Goal: Transaction & Acquisition: Purchase product/service

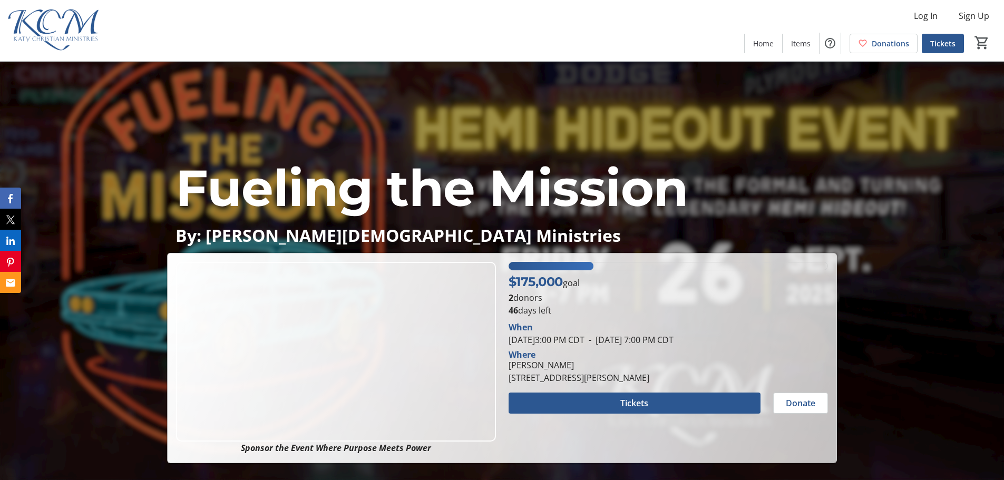
drag, startPoint x: 509, startPoint y: 366, endPoint x: 685, endPoint y: 378, distance: 176.9
click at [685, 378] on div "[PERSON_NAME] [STREET_ADDRESS][PERSON_NAME]" at bounding box center [668, 371] width 332 height 25
copy div "[PERSON_NAME] [STREET_ADDRESS][PERSON_NAME]"
drag, startPoint x: 539, startPoint y: 371, endPoint x: 528, endPoint y: 371, distance: 10.5
click at [539, 371] on div "[PERSON_NAME]" at bounding box center [578, 365] width 141 height 13
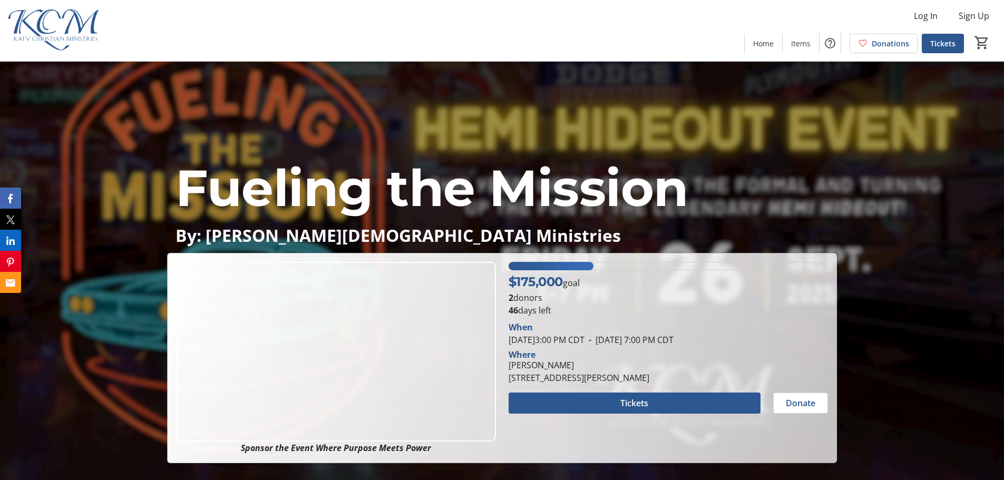
drag, startPoint x: 508, startPoint y: 377, endPoint x: 672, endPoint y: 376, distance: 163.8
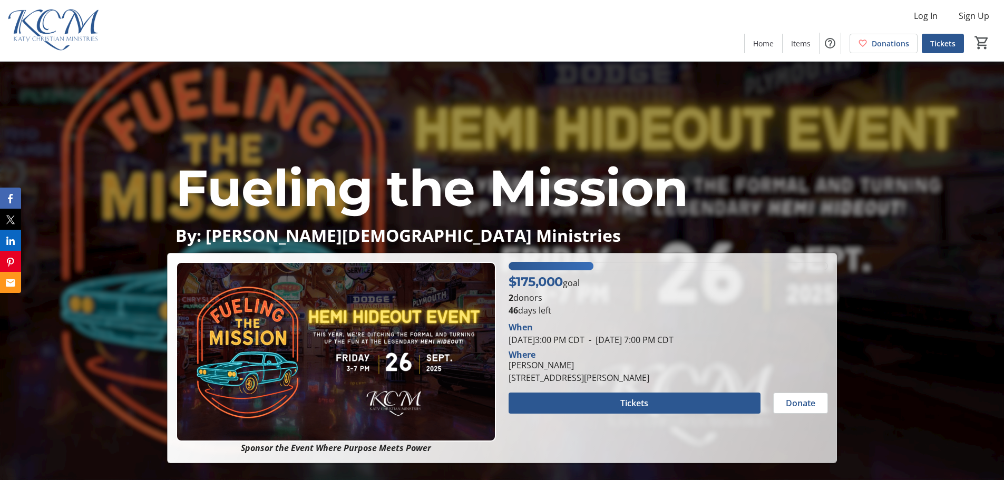
click at [655, 376] on div "[PERSON_NAME] [STREET_ADDRESS][PERSON_NAME]" at bounding box center [578, 371] width 153 height 25
copy div "[STREET_ADDRESS][PERSON_NAME]"
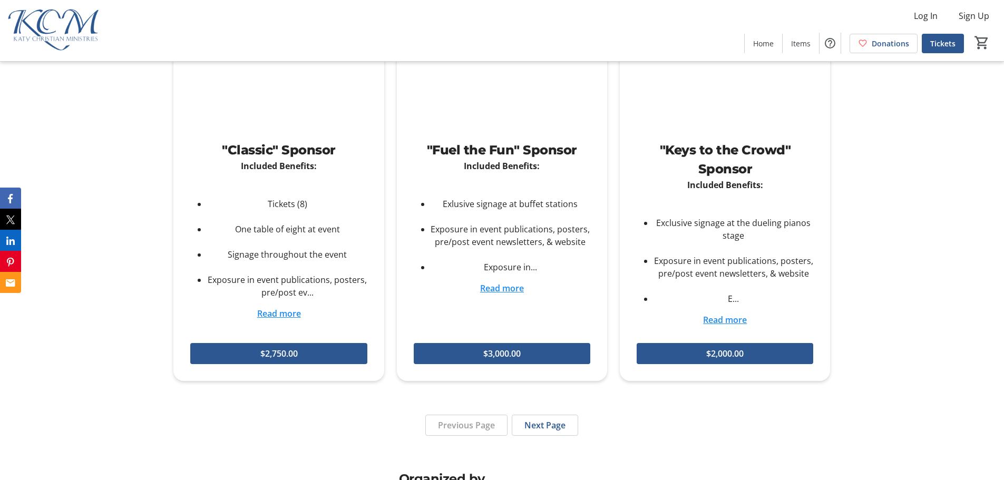
scroll to position [2385, 0]
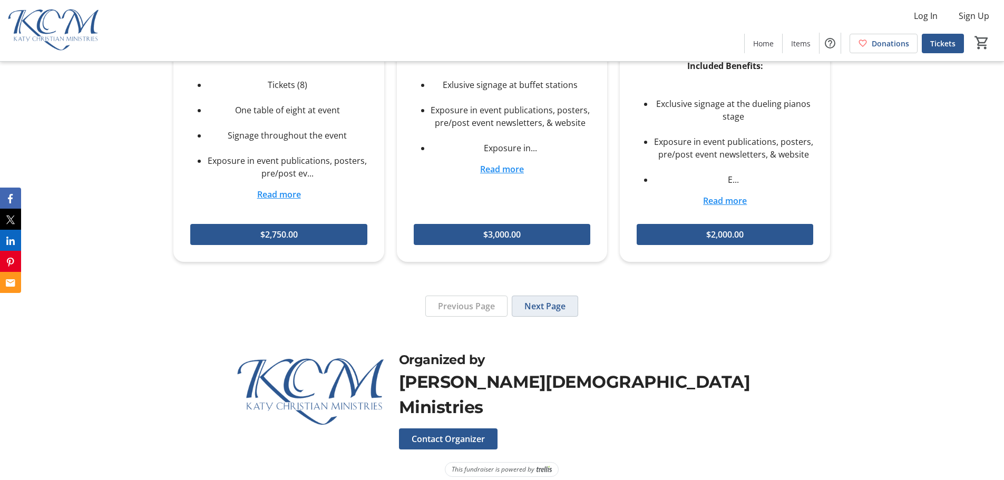
click at [534, 305] on span "Next Page" at bounding box center [544, 306] width 41 height 13
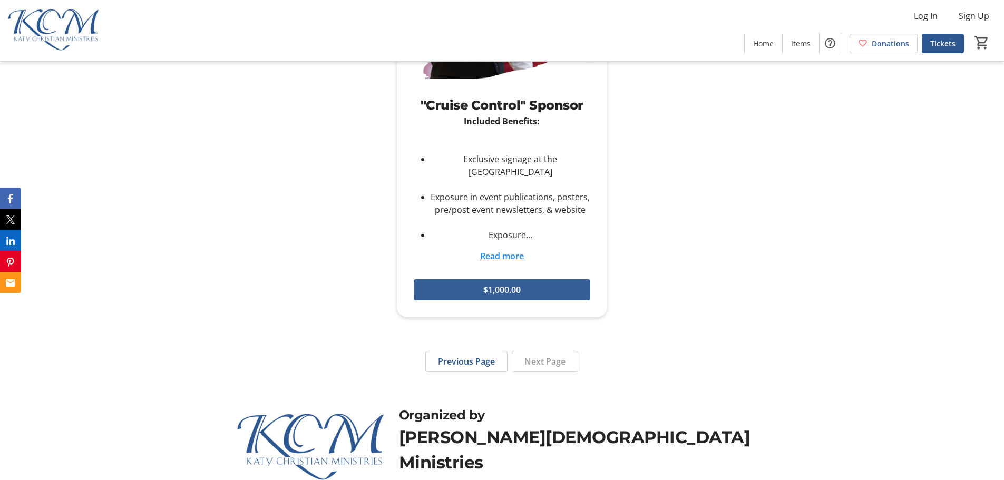
scroll to position [1788, 0]
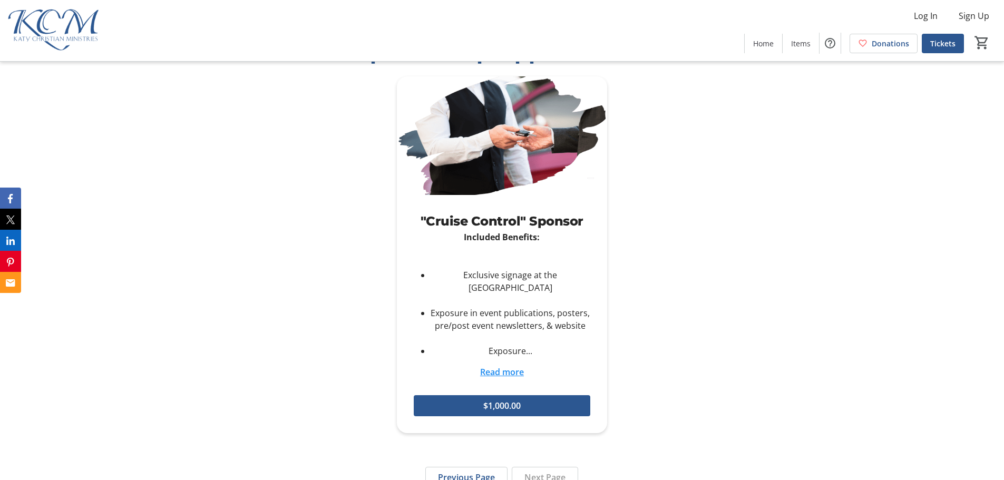
click at [494, 366] on link "Read more" at bounding box center [502, 372] width 44 height 12
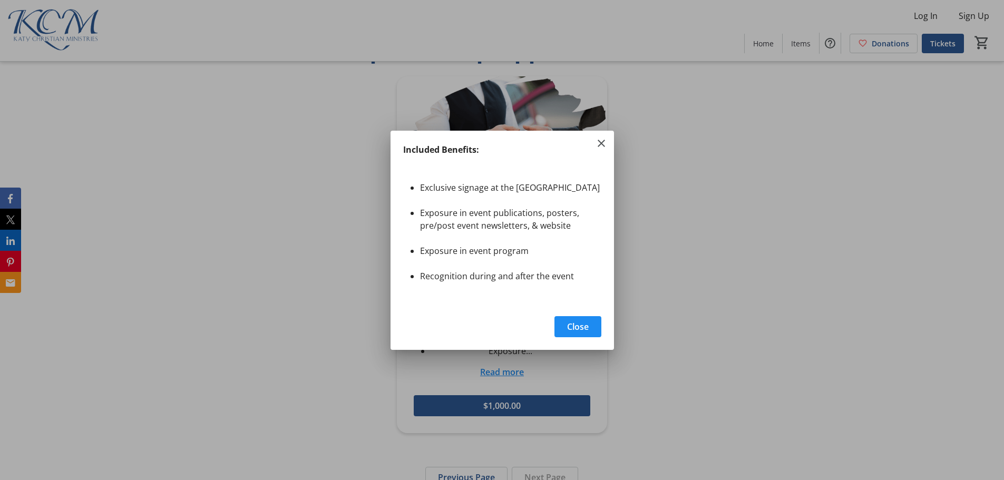
scroll to position [0, 0]
click at [575, 322] on span "Close" at bounding box center [578, 326] width 22 height 13
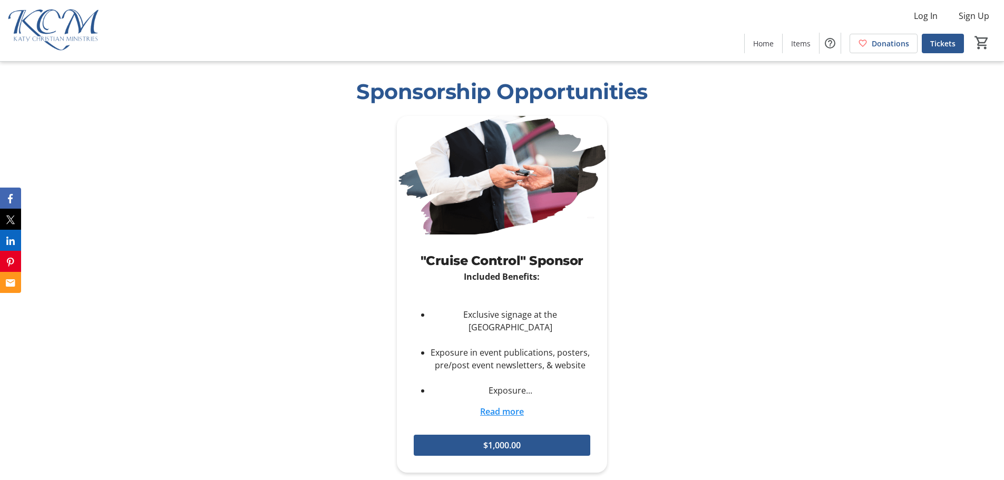
scroll to position [1788, 0]
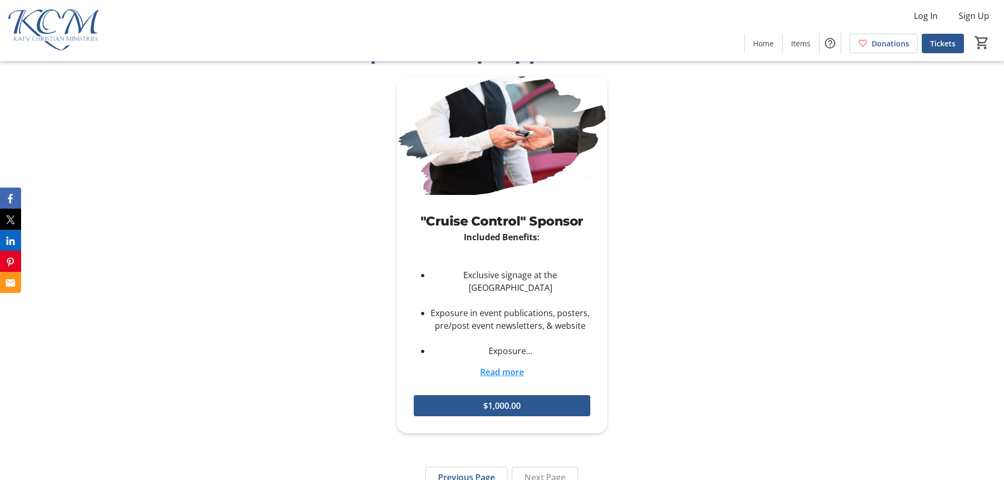
click at [496, 366] on link "Read more" at bounding box center [502, 372] width 44 height 12
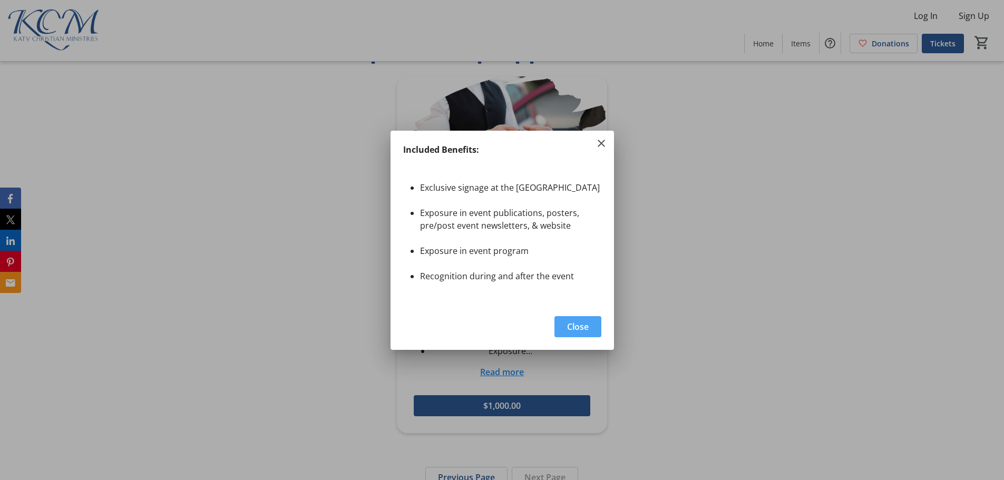
click at [576, 325] on span "Close" at bounding box center [578, 326] width 22 height 13
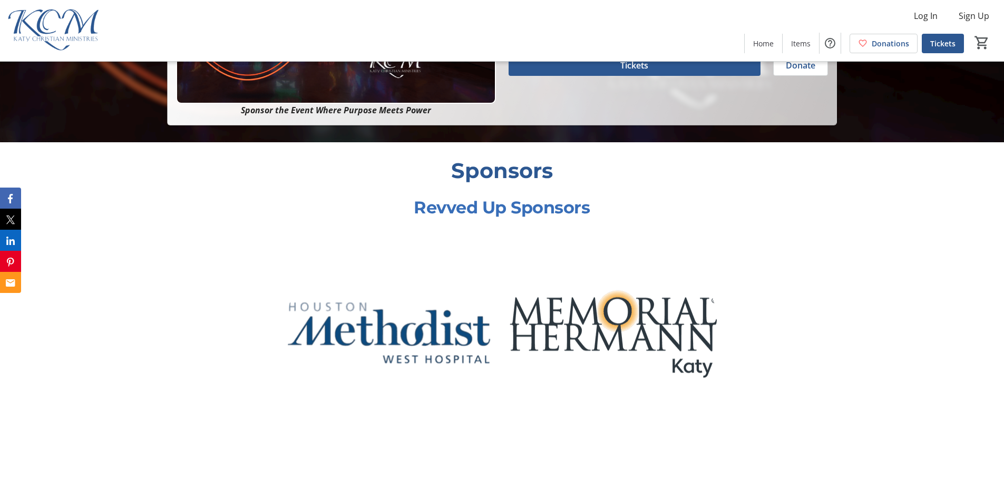
scroll to position [155, 0]
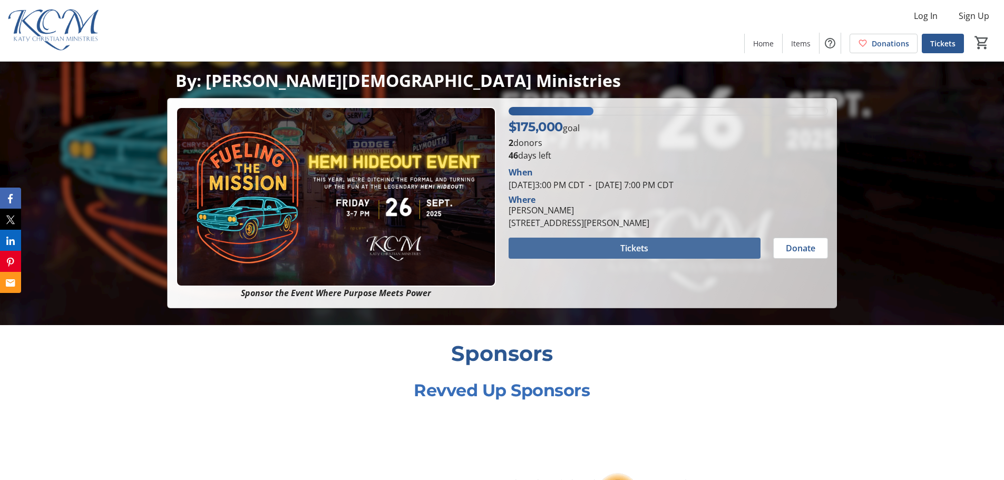
click at [616, 250] on span at bounding box center [634, 247] width 252 height 25
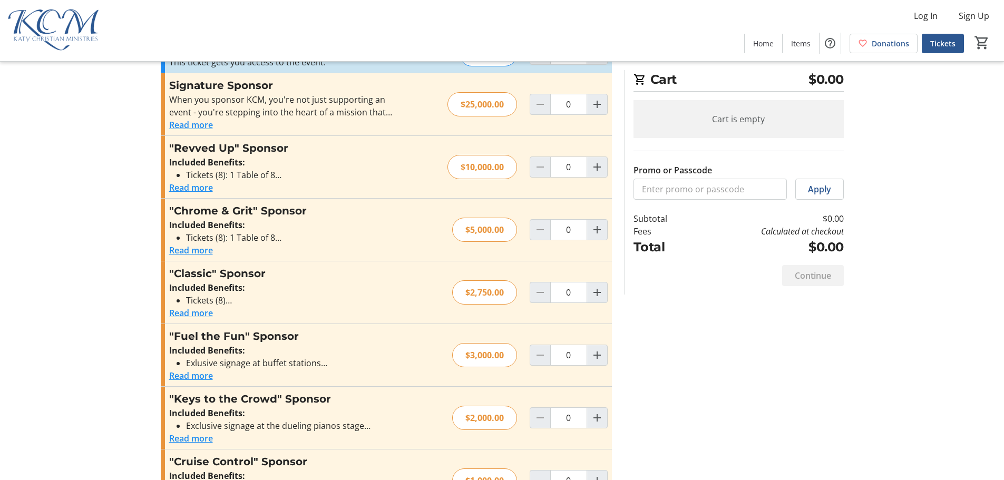
scroll to position [96, 0]
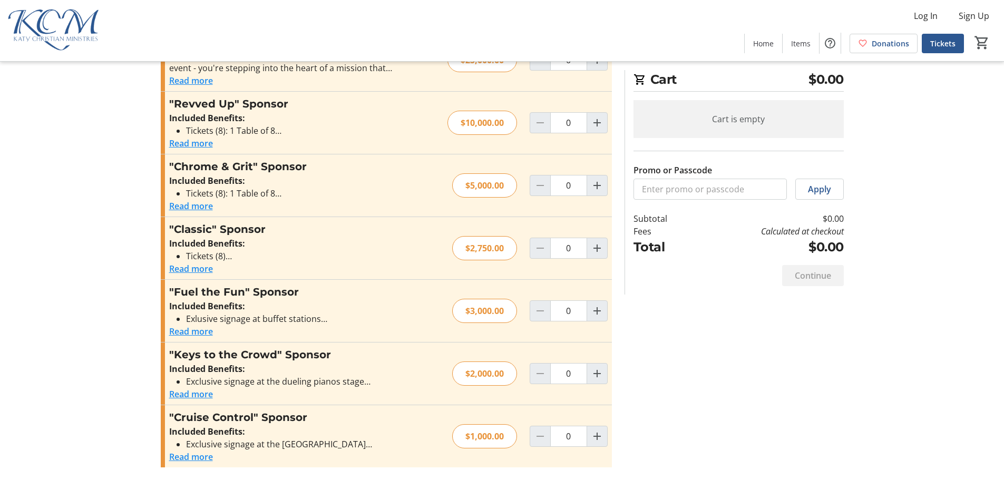
click at [189, 456] on button "Read more" at bounding box center [191, 456] width 44 height 13
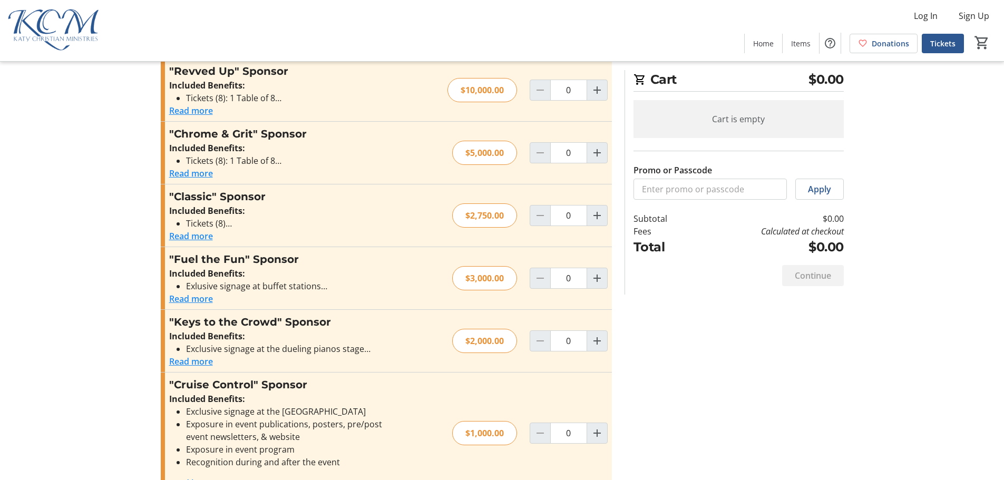
scroll to position [155, 0]
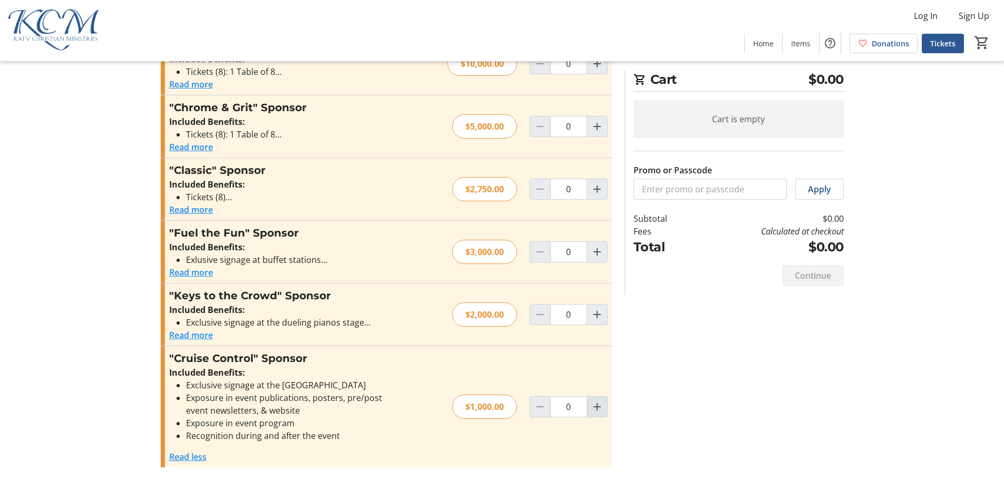
click at [602, 408] on mat-icon "Increment by one" at bounding box center [597, 406] width 13 height 13
type input "1"
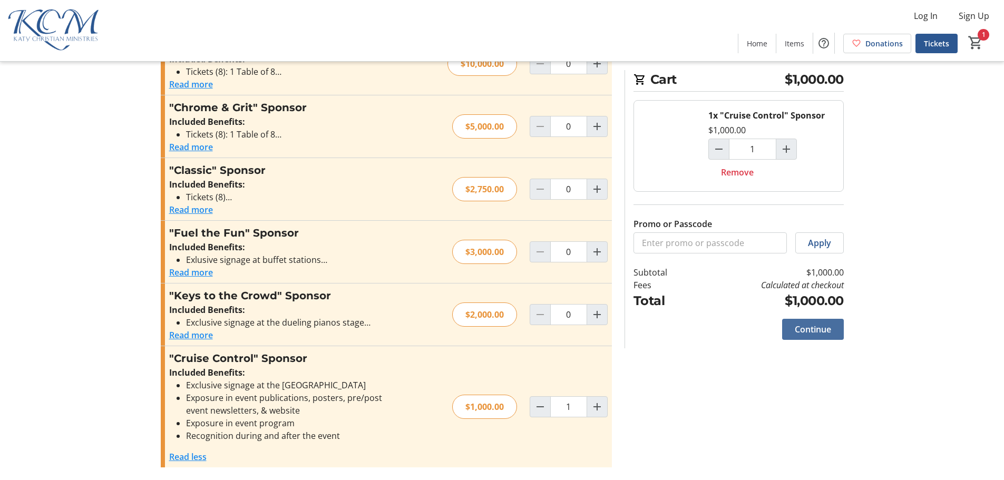
click at [814, 333] on span "Continue" at bounding box center [812, 329] width 36 height 13
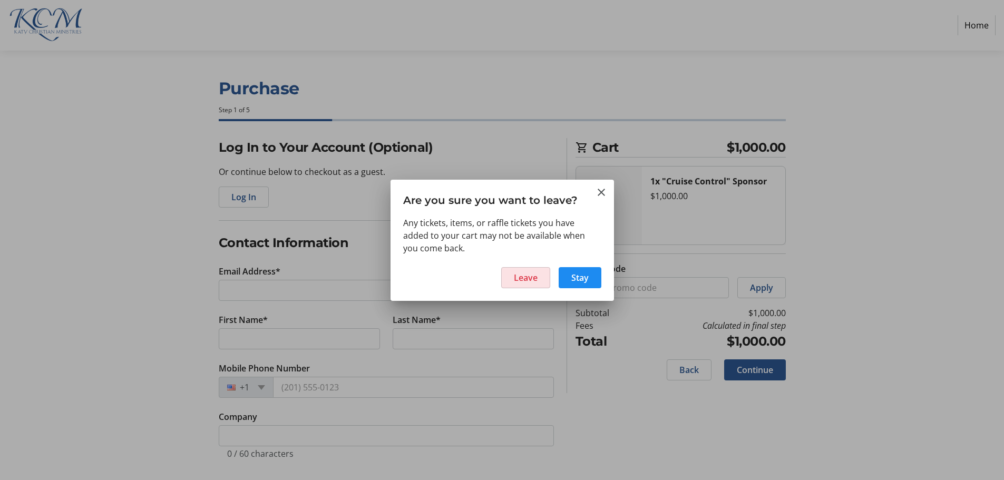
drag, startPoint x: 532, startPoint y: 273, endPoint x: 527, endPoint y: 269, distance: 6.0
click at [530, 273] on span "Leave" at bounding box center [526, 277] width 24 height 13
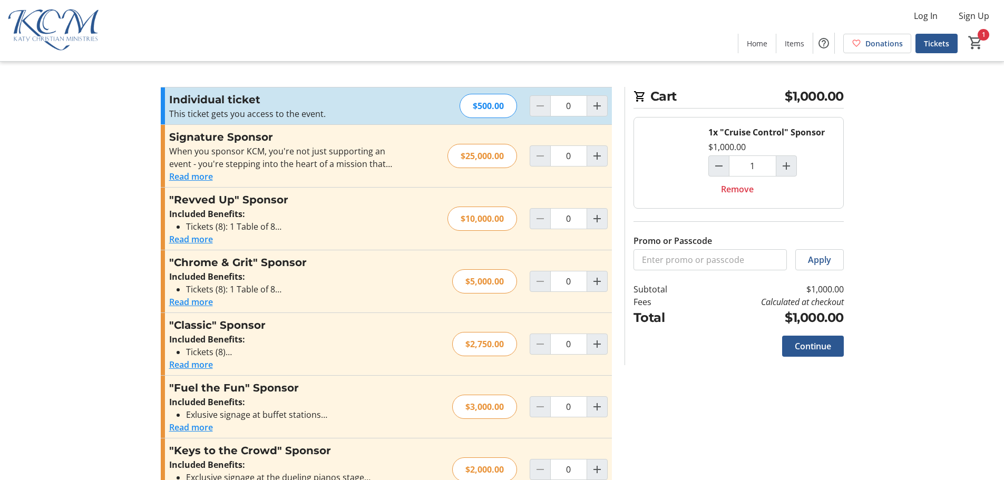
scroll to position [53, 0]
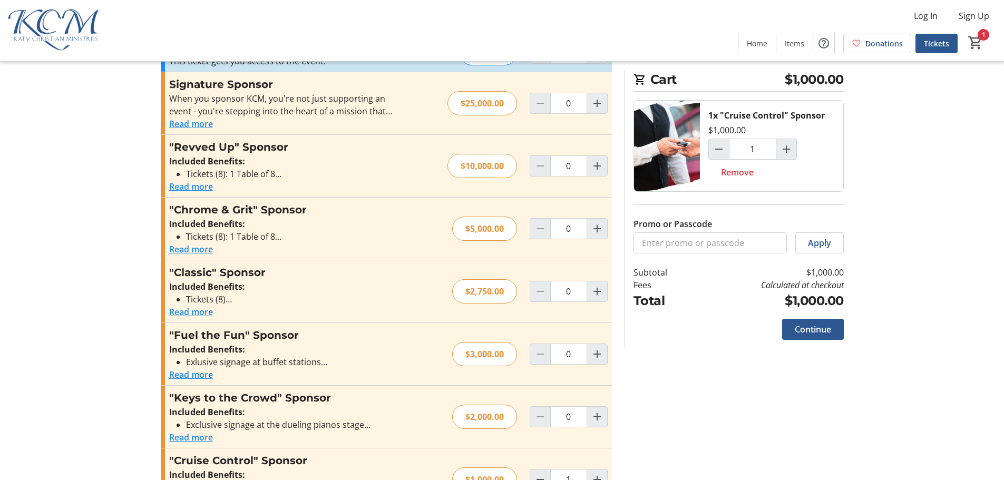
click at [198, 373] on button "Read more" at bounding box center [191, 374] width 44 height 13
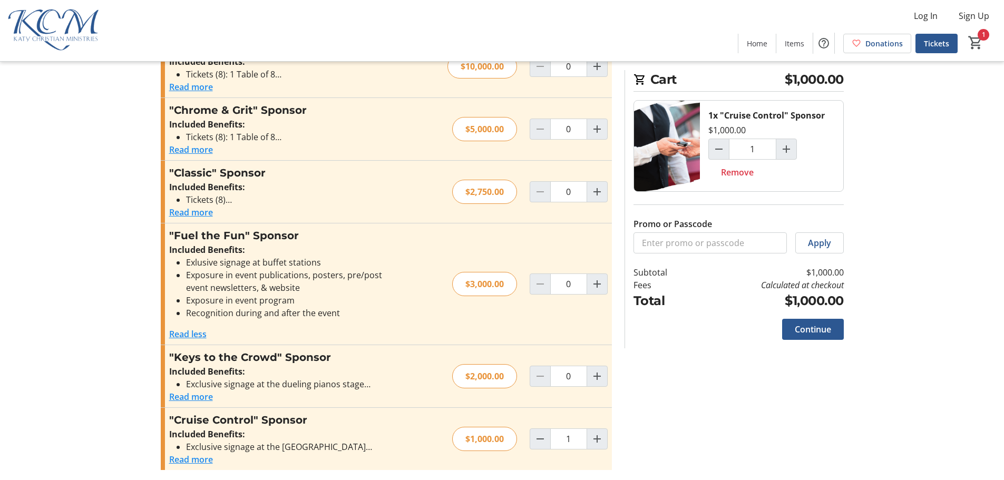
scroll to position [155, 0]
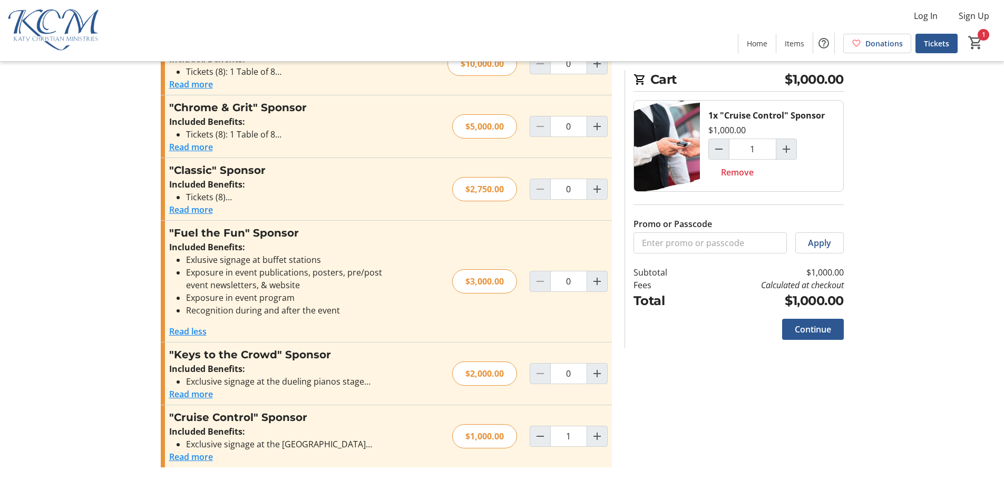
click at [188, 392] on button "Read more" at bounding box center [191, 394] width 44 height 13
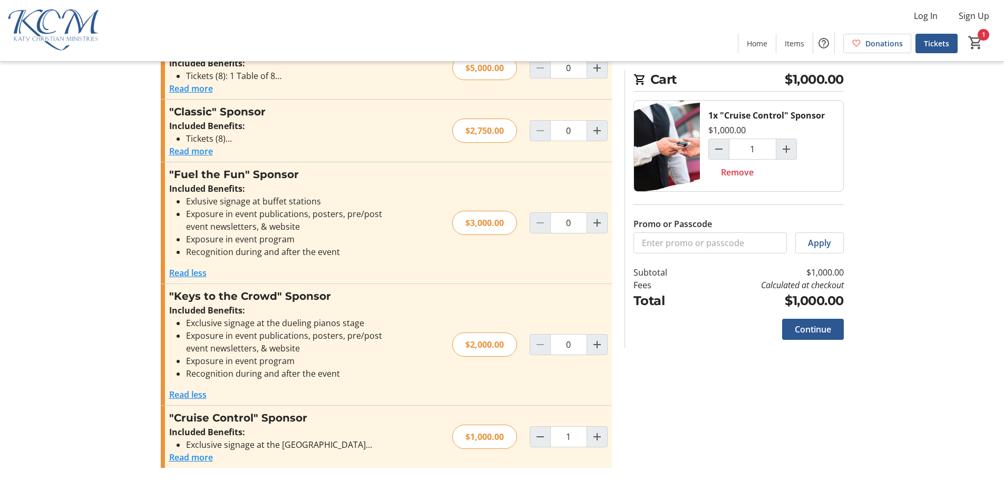
scroll to position [214, 0]
click at [931, 47] on span "Tickets" at bounding box center [935, 43] width 25 height 11
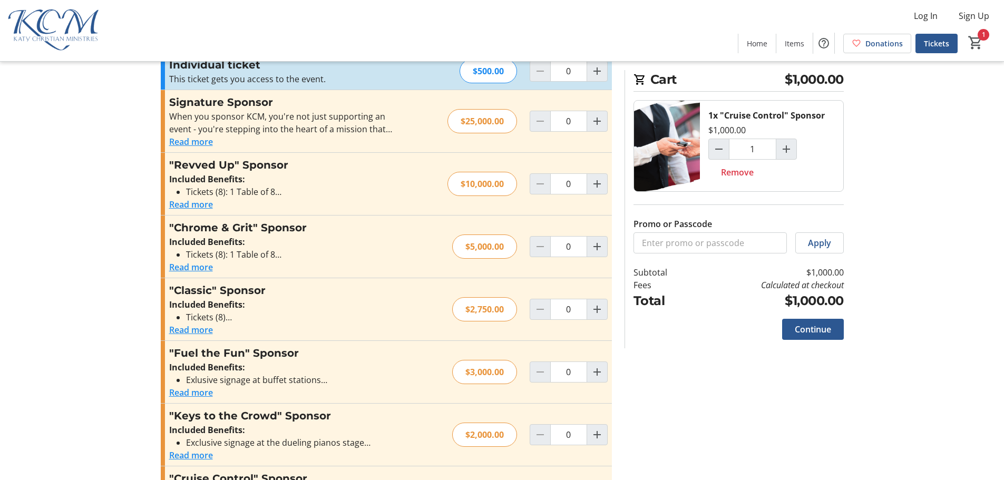
scroll to position [53, 0]
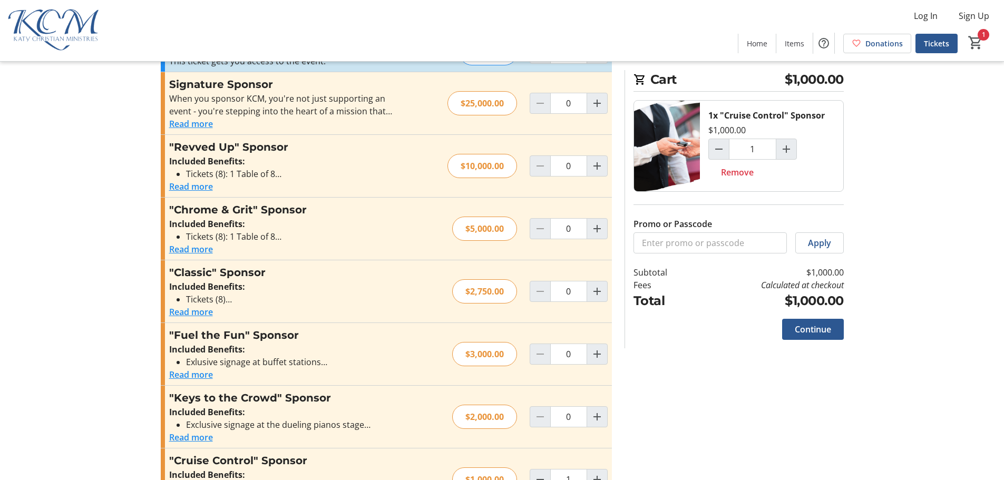
click at [179, 311] on button "Read more" at bounding box center [191, 312] width 44 height 13
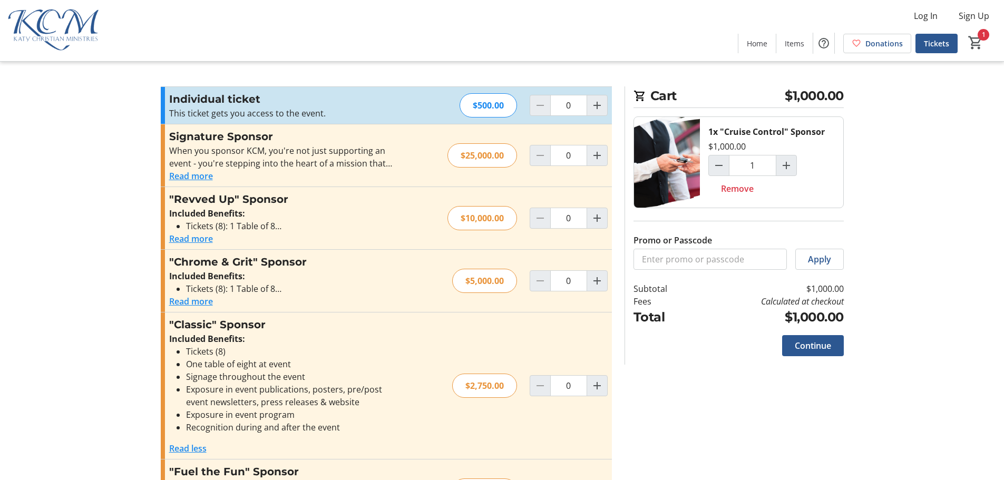
scroll to position [0, 0]
click at [200, 301] on button "Read more" at bounding box center [191, 302] width 44 height 13
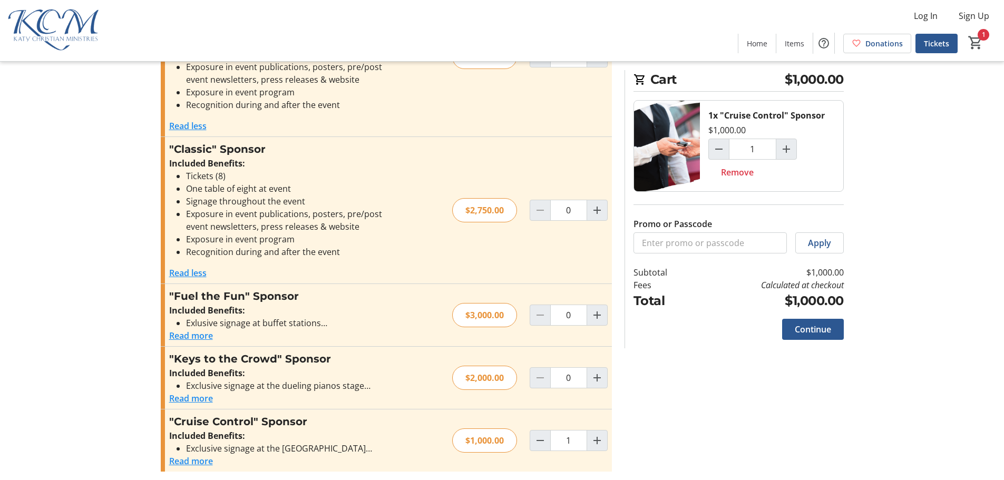
scroll to position [277, 0]
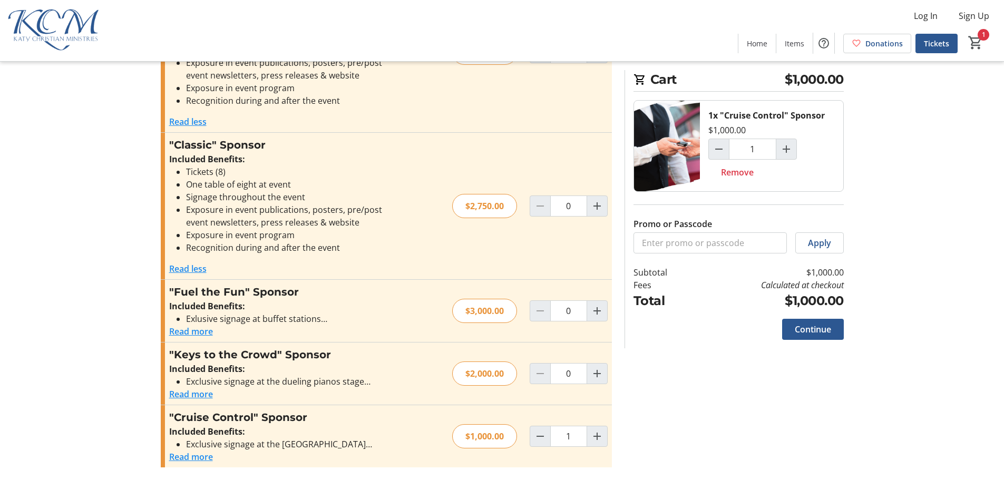
click at [199, 397] on button "Read more" at bounding box center [191, 394] width 44 height 13
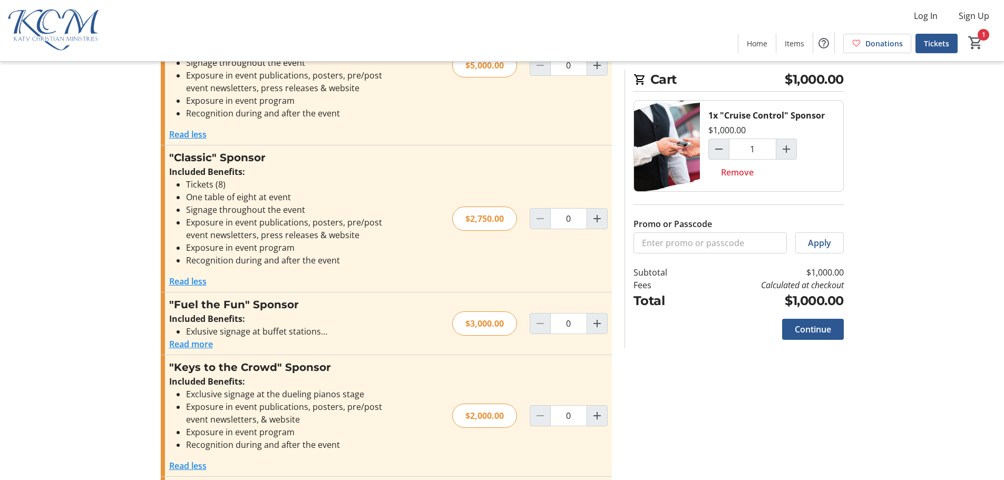
scroll to position [336, 0]
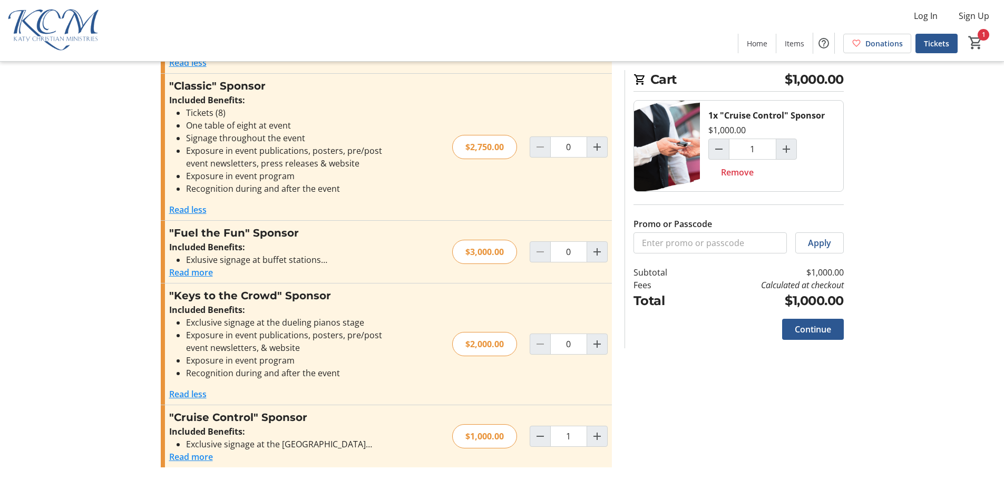
click at [186, 460] on button "Read more" at bounding box center [191, 456] width 44 height 13
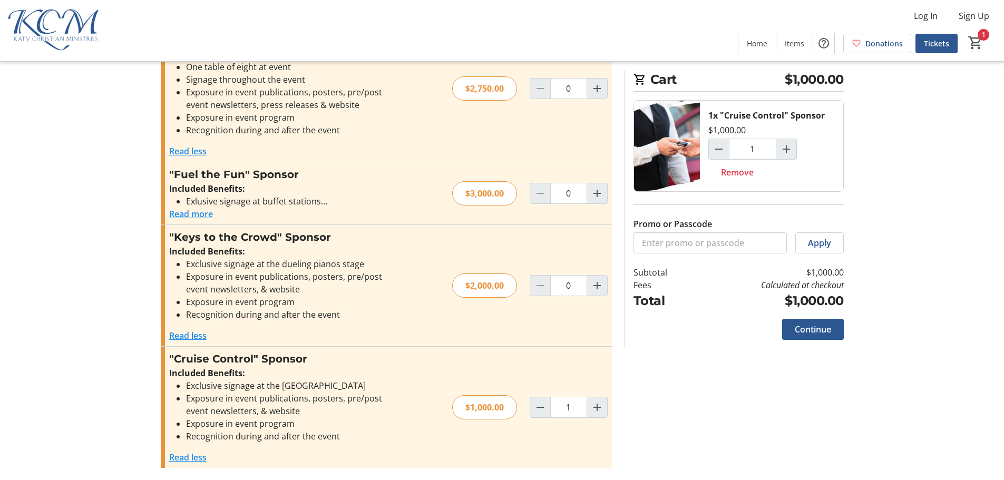
scroll to position [395, 0]
drag, startPoint x: 262, startPoint y: 357, endPoint x: 308, endPoint y: 358, distance: 45.9
click at [308, 358] on h3 ""Cruise Control" Sponsor" at bounding box center [284, 358] width 230 height 16
drag, startPoint x: 464, startPoint y: 404, endPoint x: 502, endPoint y: 400, distance: 38.1
click at [502, 400] on div "$1,000.00" at bounding box center [484, 407] width 65 height 24
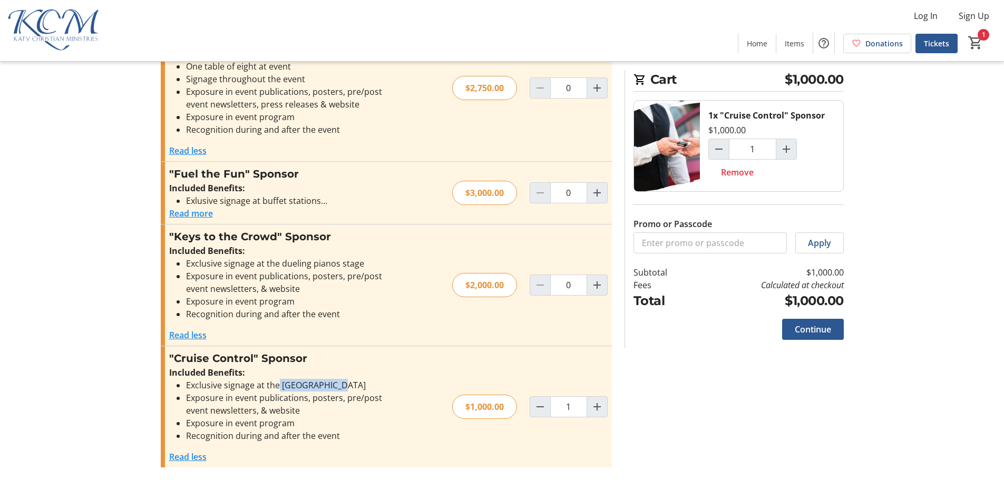
drag, startPoint x: 279, startPoint y: 382, endPoint x: 334, endPoint y: 381, distance: 55.3
click at [334, 381] on li "Exclusive signage at the [GEOGRAPHIC_DATA]" at bounding box center [292, 385] width 213 height 13
drag, startPoint x: 281, startPoint y: 258, endPoint x: 372, endPoint y: 261, distance: 91.2
click at [368, 261] on li "Exclusive signage at the dueling pianos stage" at bounding box center [292, 263] width 213 height 13
click at [304, 391] on ul "Exclusive signage at the valet station Exposure in event publications, posters,…" at bounding box center [284, 410] width 230 height 63
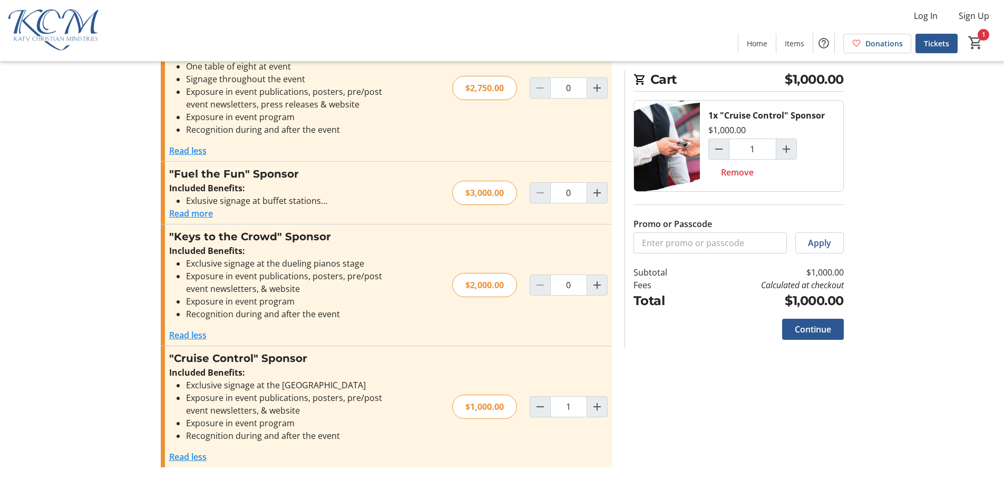
click at [312, 409] on li "Exposure in event publications, posters, pre/post event newsletters, & website" at bounding box center [292, 403] width 213 height 25
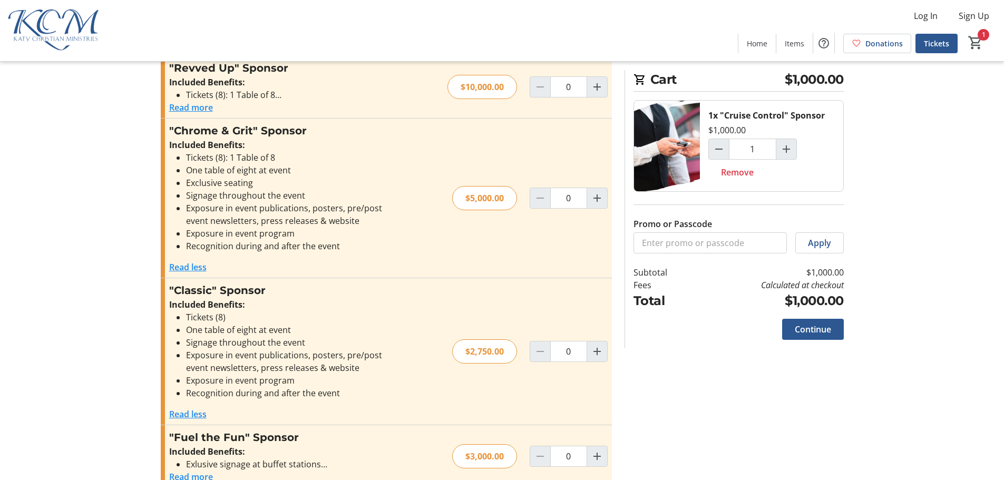
scroll to position [0, 0]
